Goal: Transaction & Acquisition: Book appointment/travel/reservation

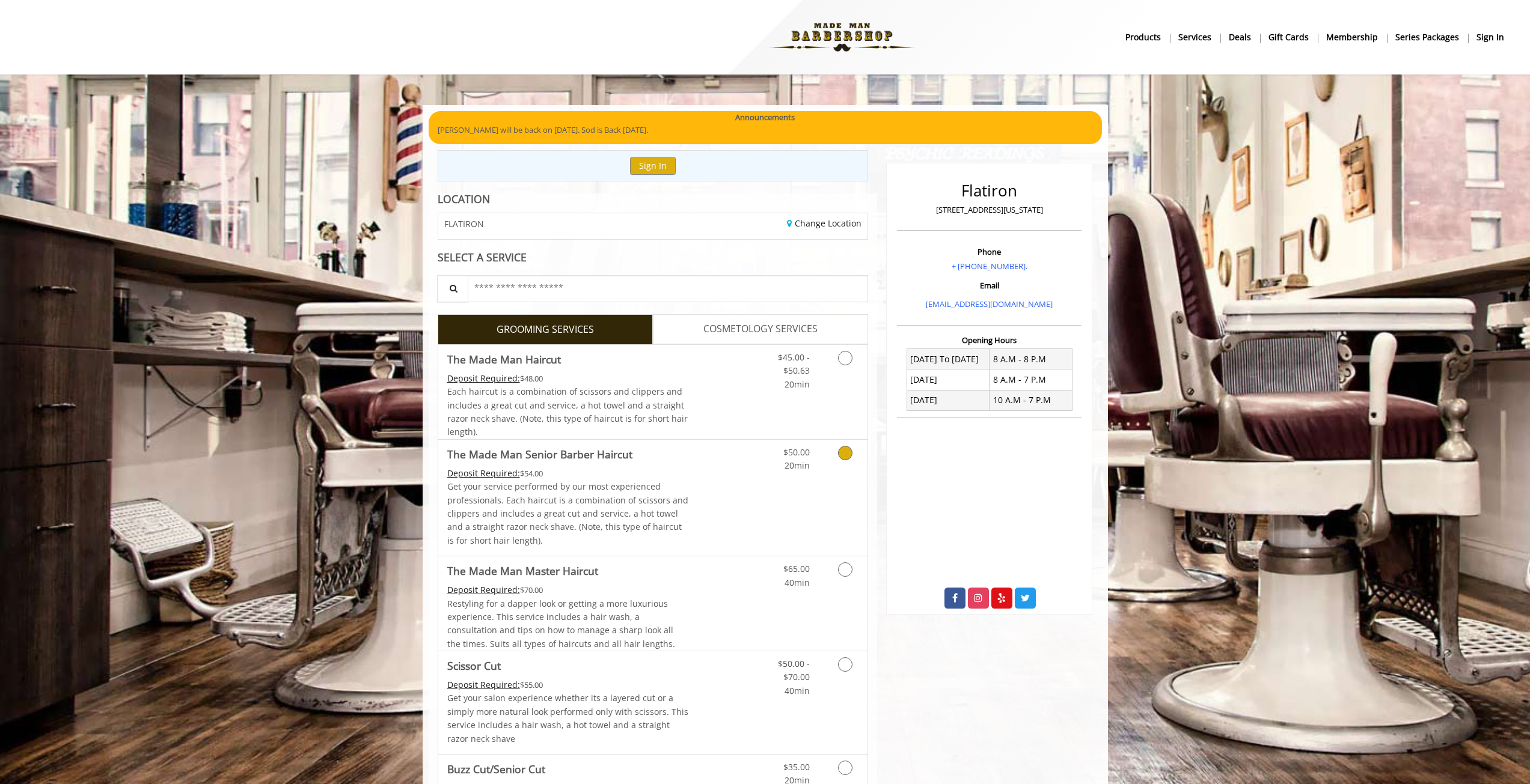
click at [842, 454] on icon "Grooming services" at bounding box center [845, 453] width 14 height 14
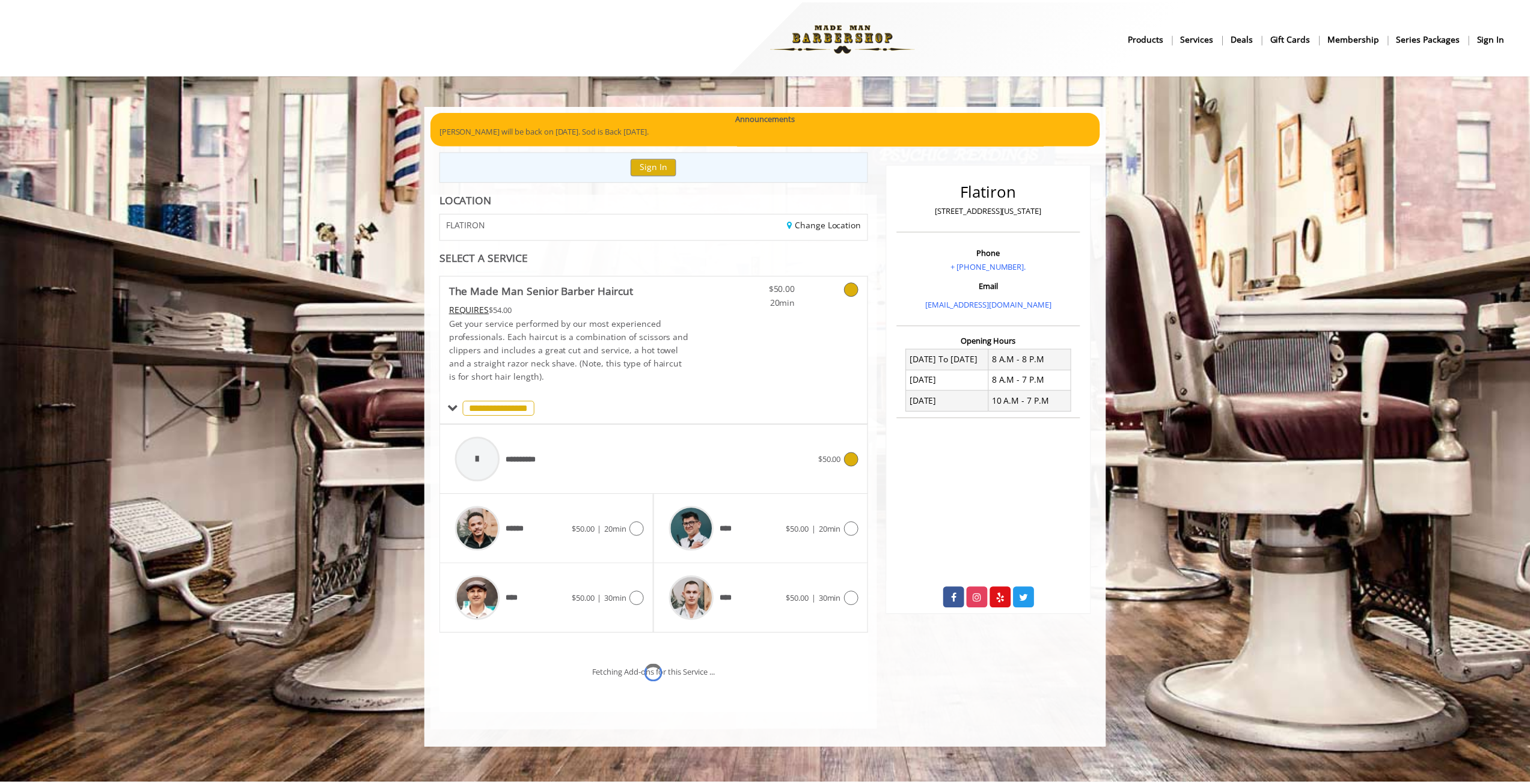
scroll to position [27, 0]
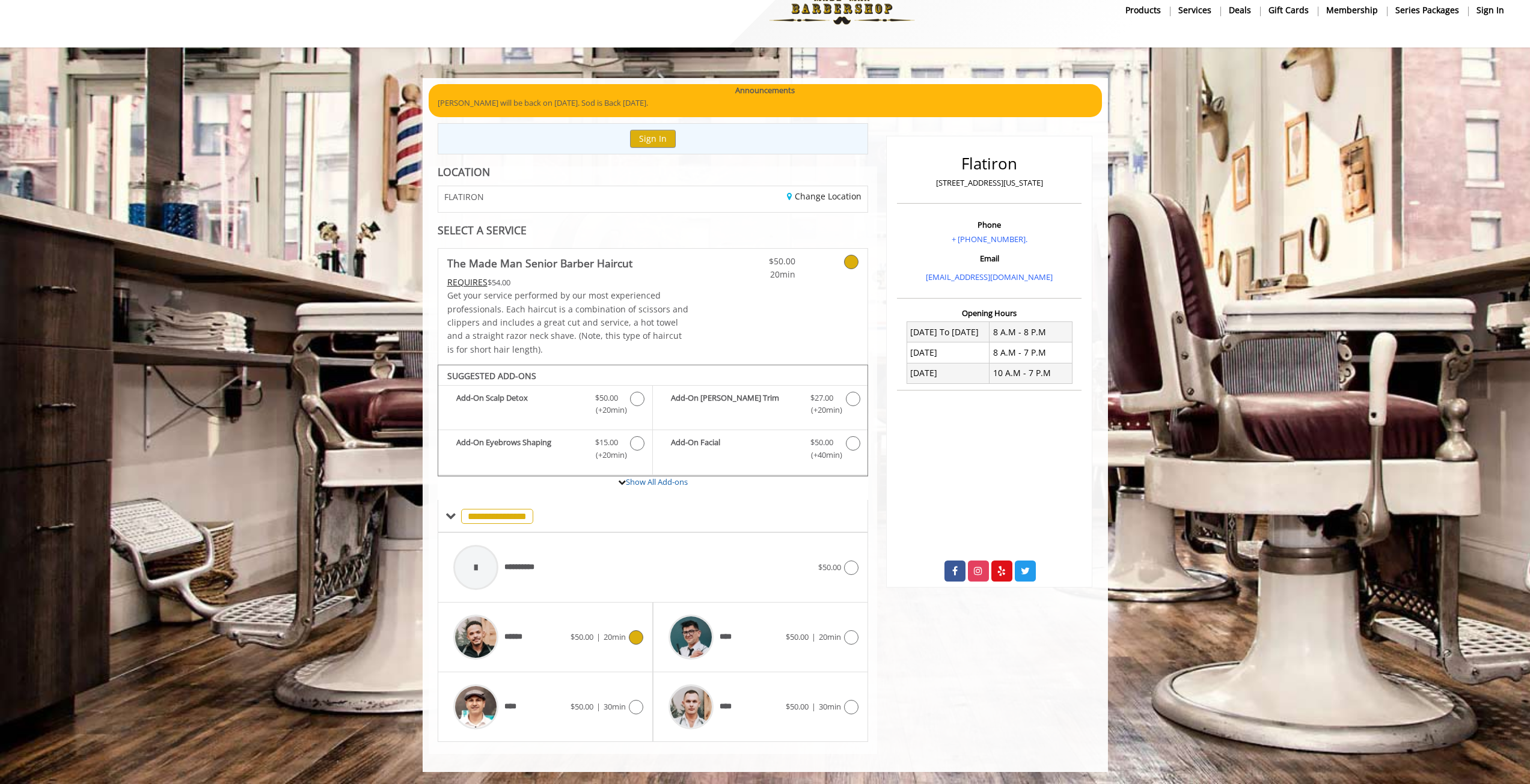
click at [639, 636] on icon at bounding box center [636, 638] width 14 height 14
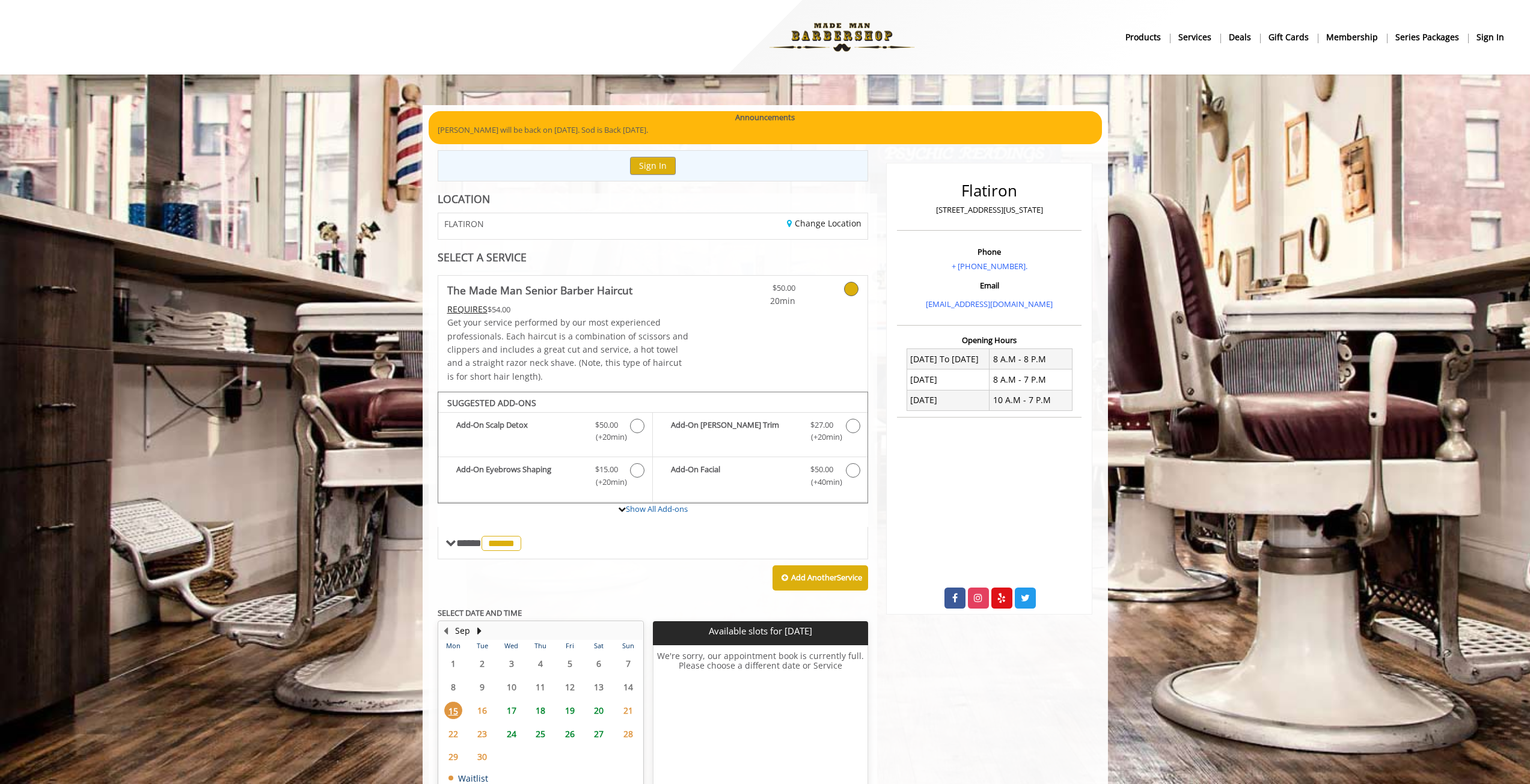
scroll to position [1, 0]
click at [543, 710] on span "18" at bounding box center [541, 709] width 18 height 17
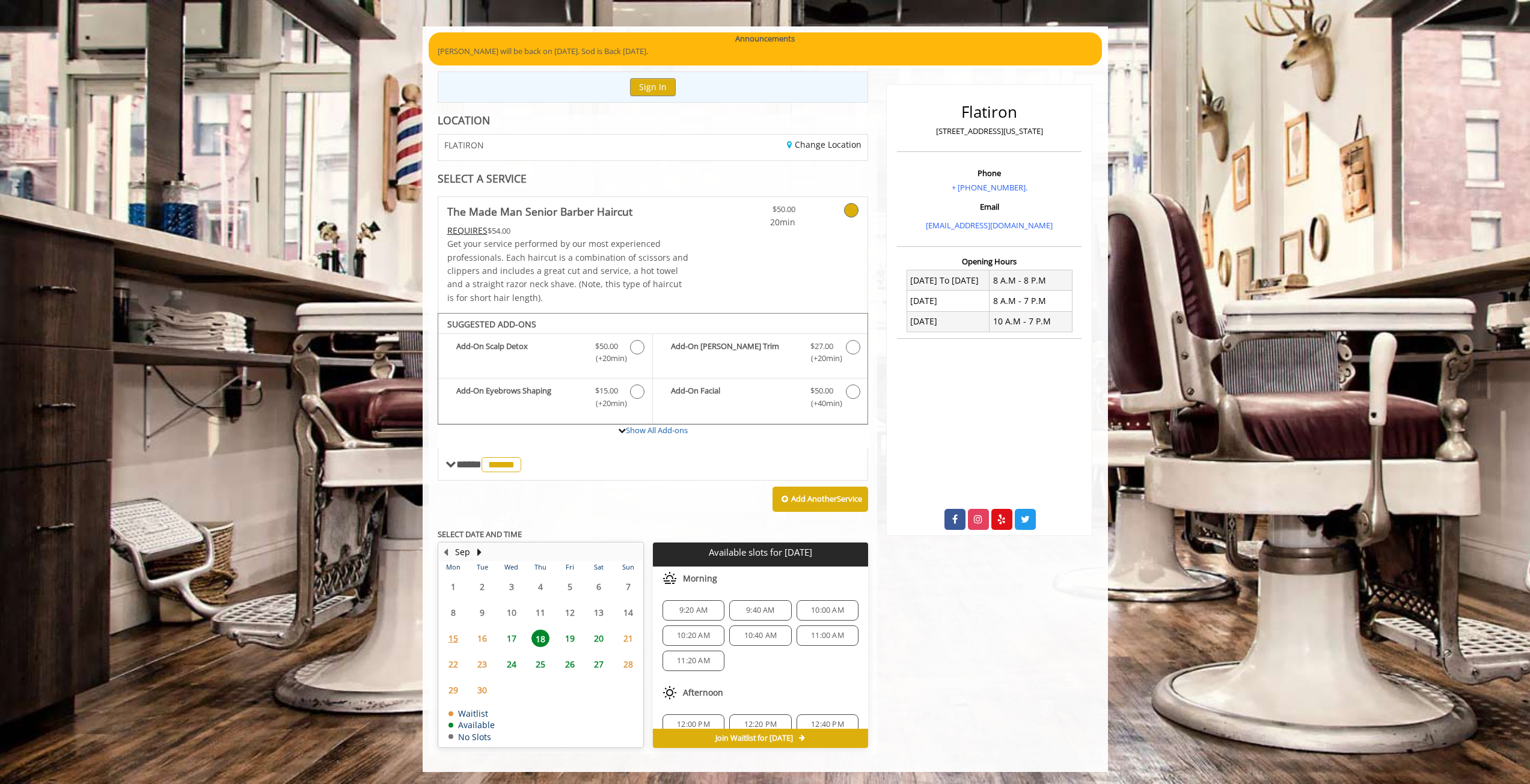
scroll to position [60, 0]
click at [704, 689] on span "1:00 PM" at bounding box center [693, 689] width 28 height 10
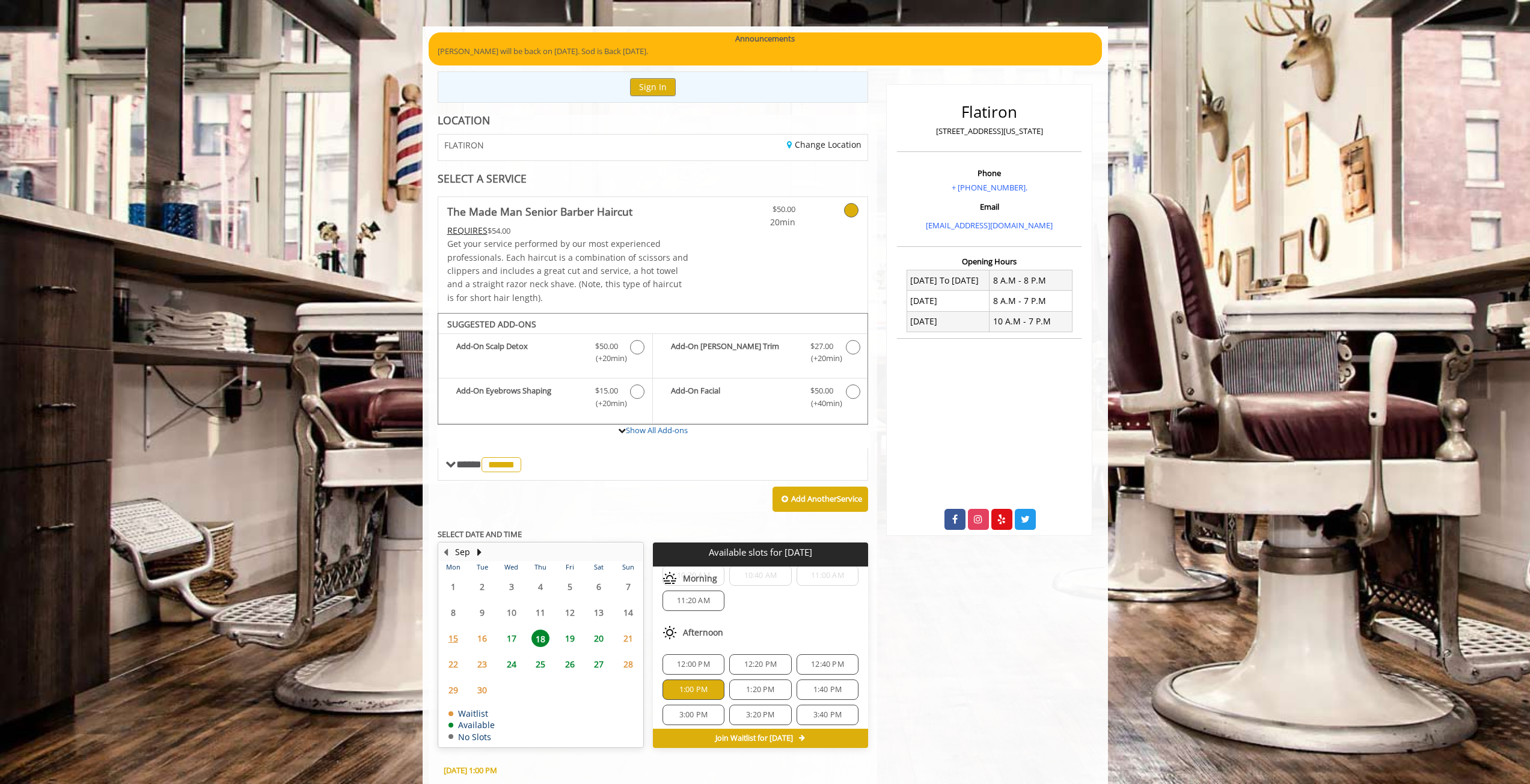
scroll to position [296, 0]
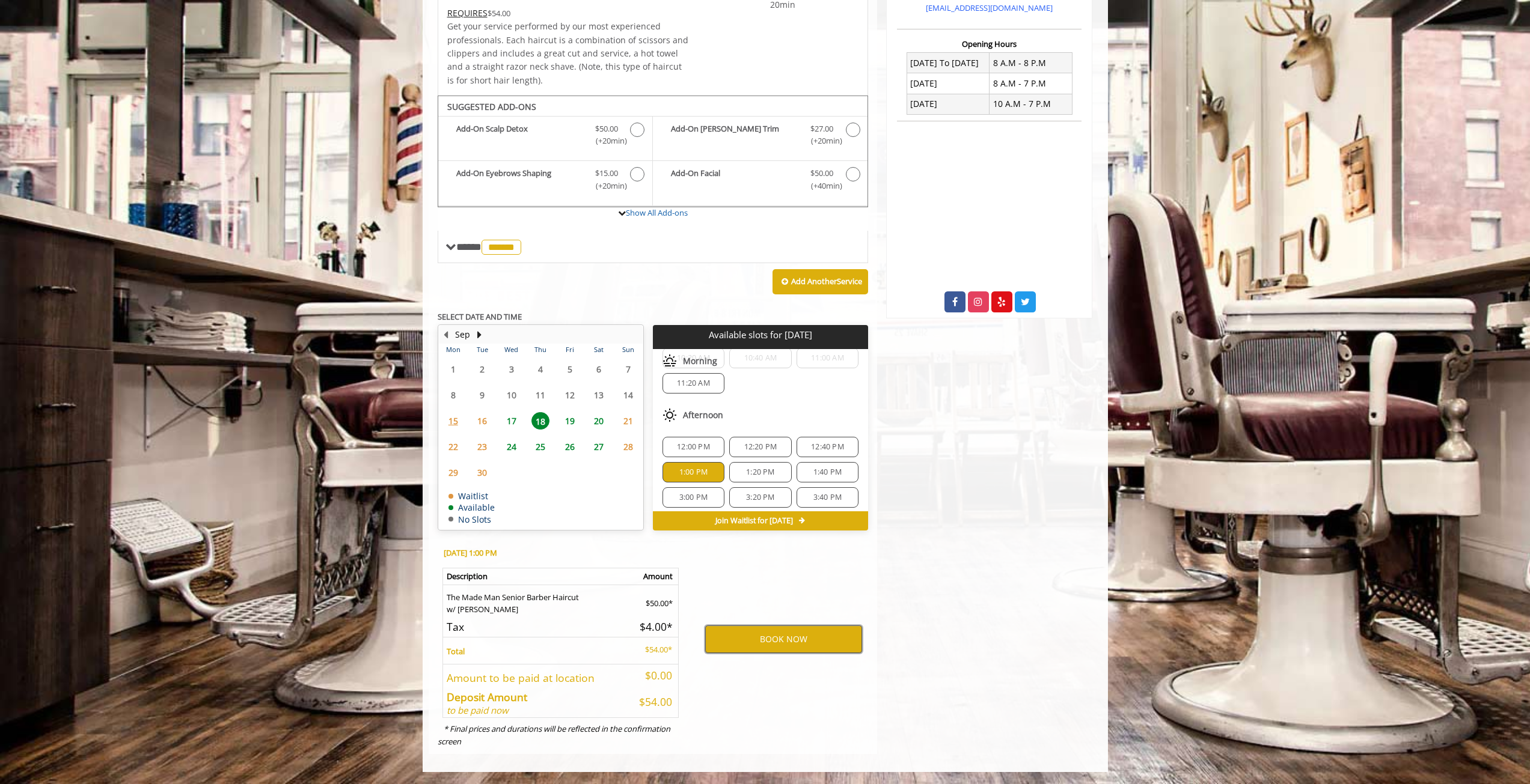
click at [762, 645] on button "BOOK NOW" at bounding box center [784, 639] width 157 height 28
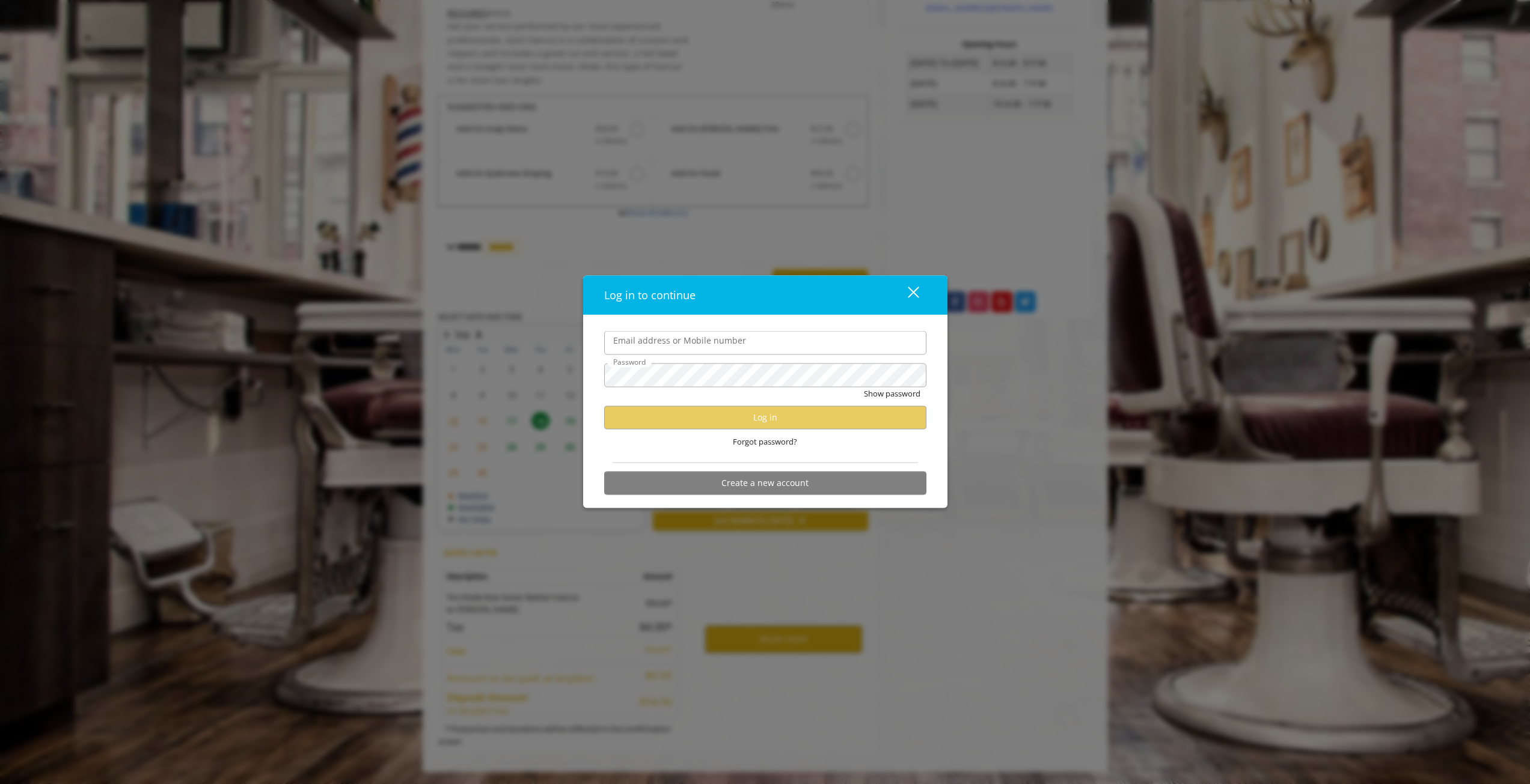
scroll to position [0, 0]
click at [734, 341] on input "Email address or Mobile number" at bounding box center [765, 343] width 322 height 24
click at [723, 342] on input "Email address or Mobile number" at bounding box center [765, 343] width 322 height 24
type input "**********"
click at [864, 388] on button "Show password" at bounding box center [892, 394] width 57 height 13
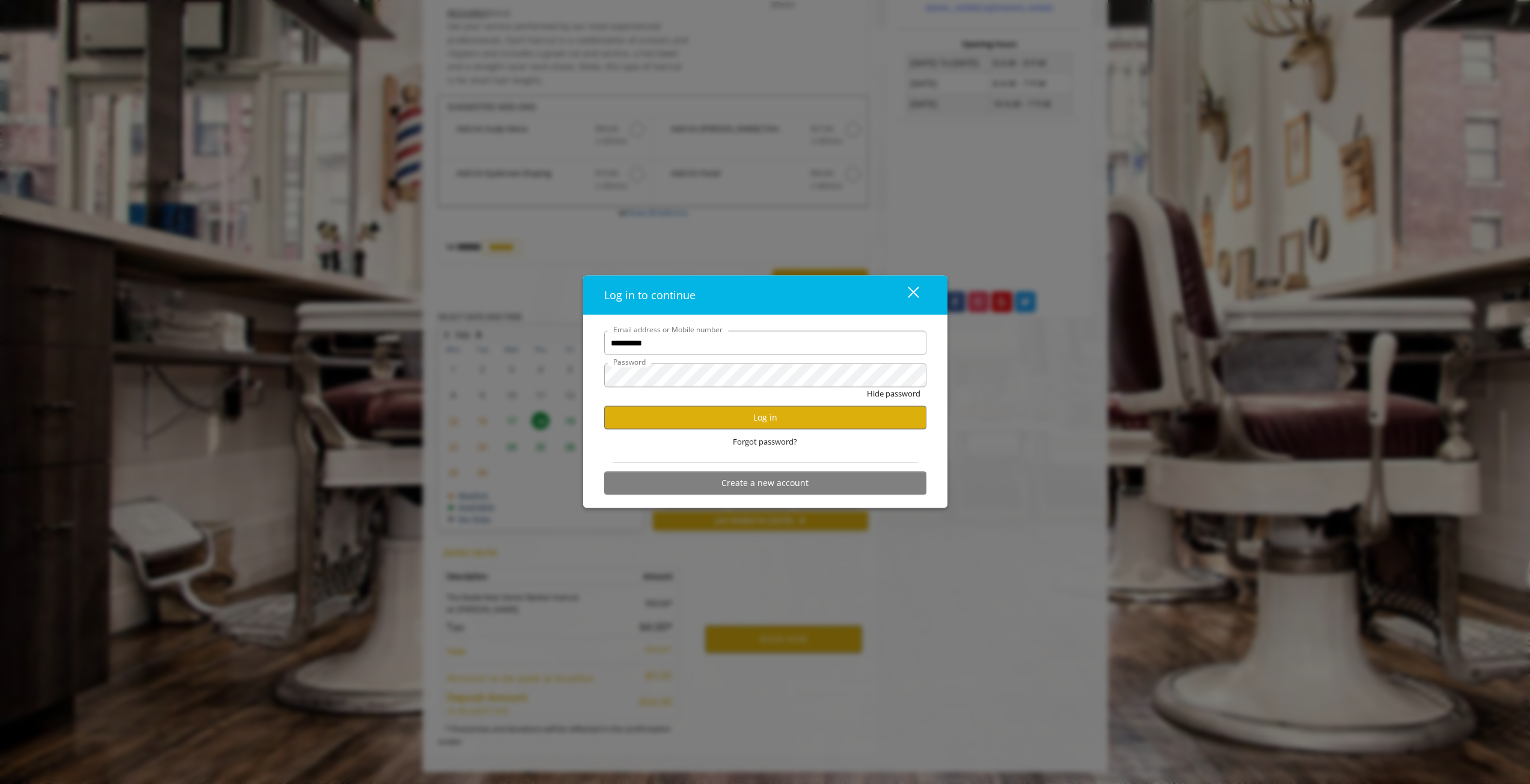
click at [748, 430] on div "Forgot password?" at bounding box center [765, 441] width 322 height 24
click at [748, 426] on button "Log in" at bounding box center [765, 418] width 322 height 23
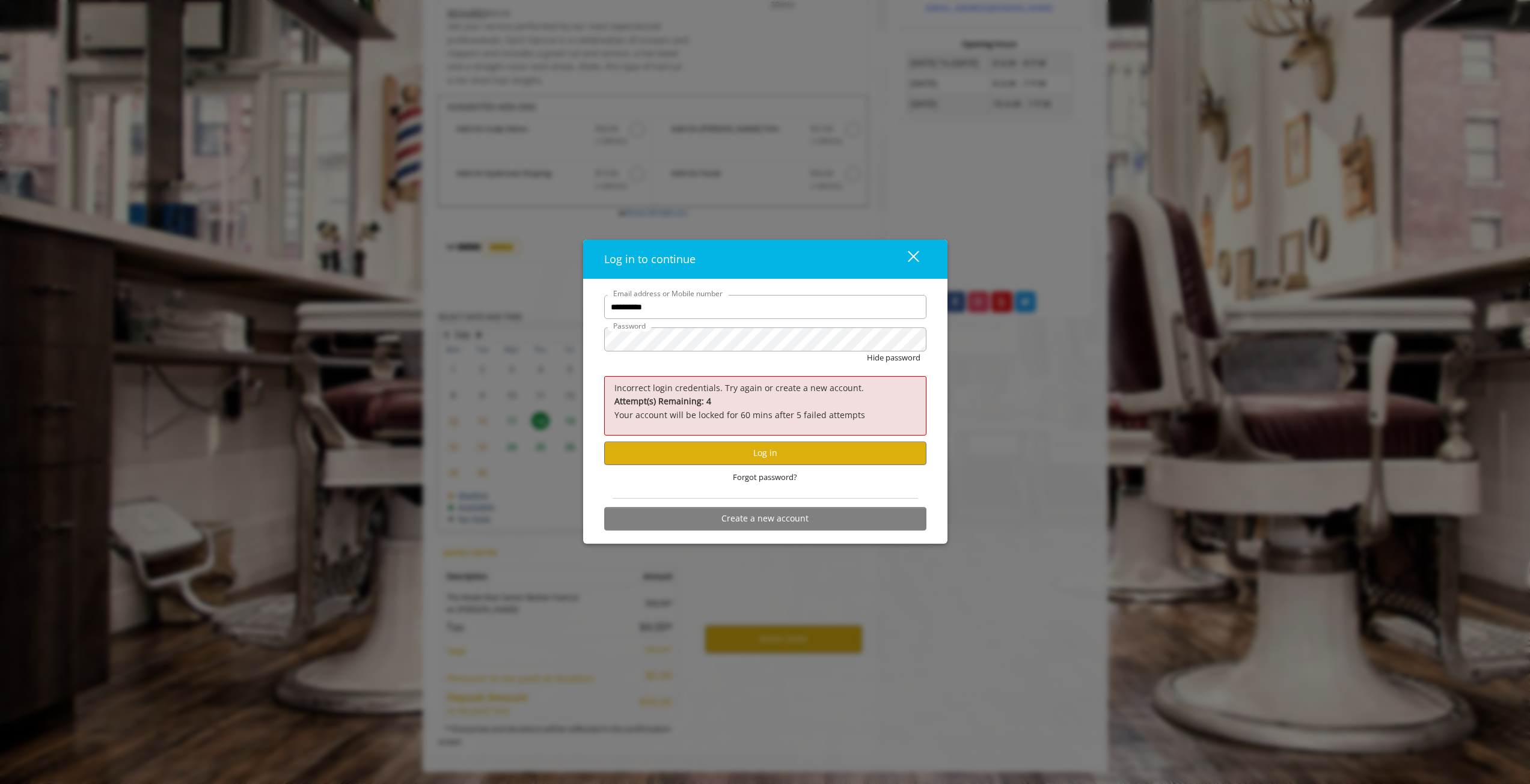
click at [924, 257] on button "close" at bounding box center [905, 259] width 41 height 24
